Goal: Information Seeking & Learning: Learn about a topic

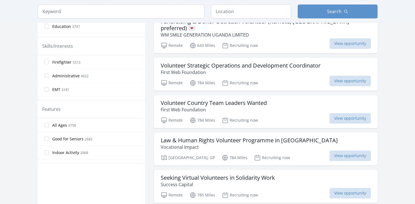
scroll to position [226, 0]
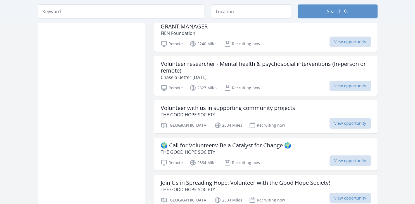
scroll to position [1787, 0]
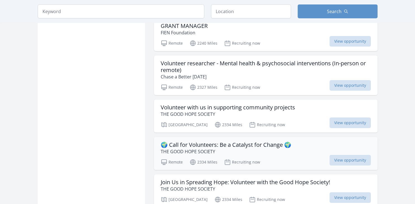
click at [227, 142] on h3 "🌍 Call for Volunteers: Be a Catalyst for Change 🌍" at bounding box center [226, 145] width 130 height 7
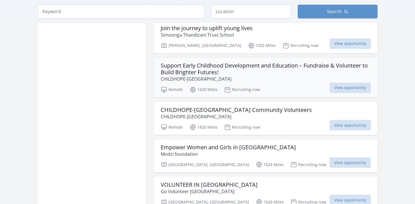
scroll to position [915, 0]
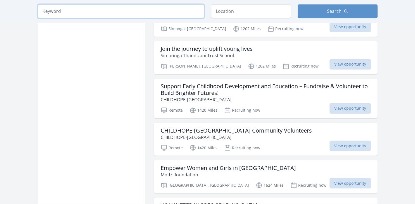
click at [115, 11] on input "search" at bounding box center [121, 11] width 166 height 14
click button "submit" at bounding box center [0, 0] width 0 height 0
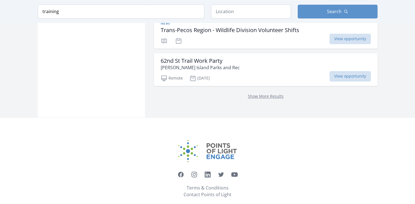
scroll to position [777, 0]
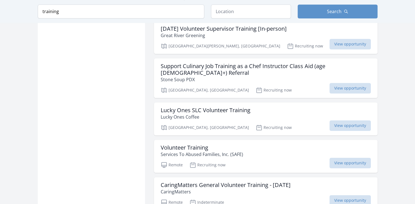
scroll to position [2608, 0]
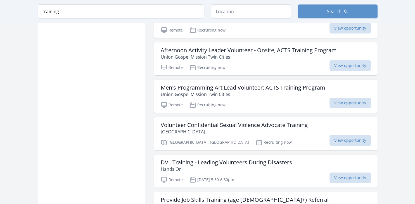
scroll to position [1420, 0]
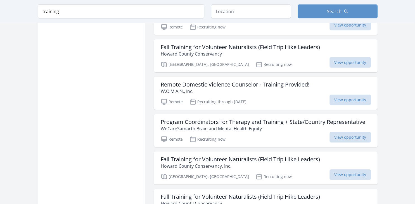
scroll to position [819, 0]
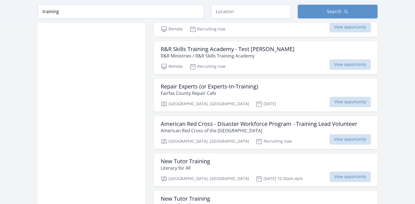
type input "tra"
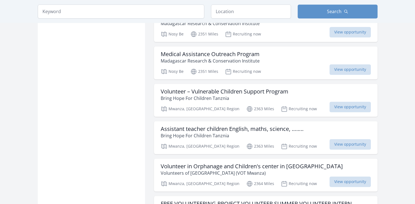
scroll to position [1447, 0]
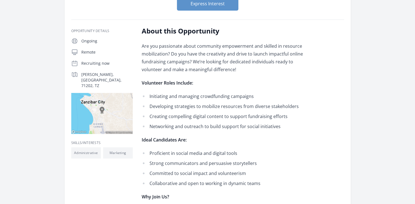
scroll to position [89, 0]
